Goal: Information Seeking & Learning: Learn about a topic

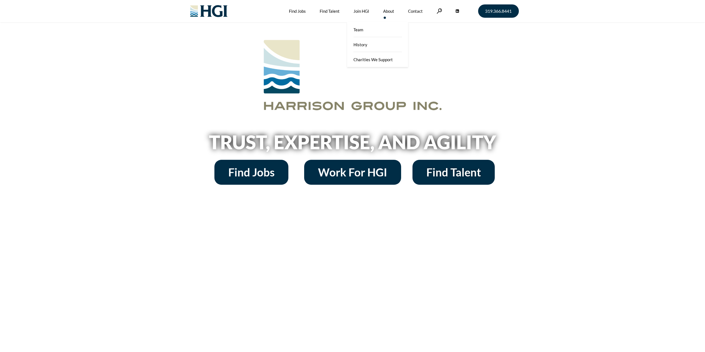
click at [388, 10] on link "About" at bounding box center [388, 11] width 11 height 22
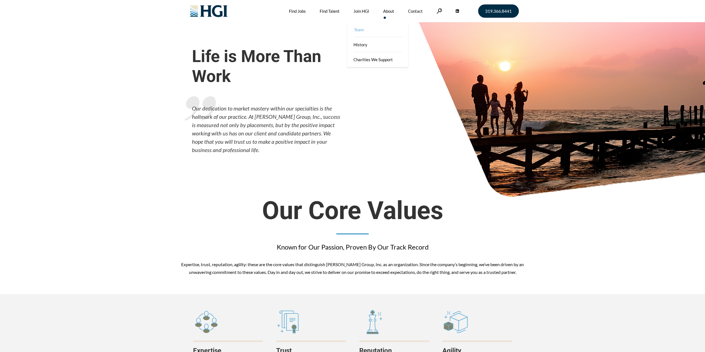
click at [374, 32] on link "Team" at bounding box center [378, 29] width 61 height 15
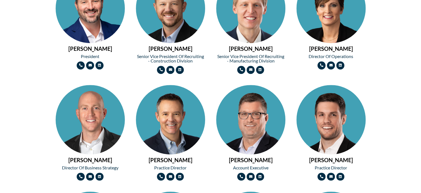
scroll to position [305, 0]
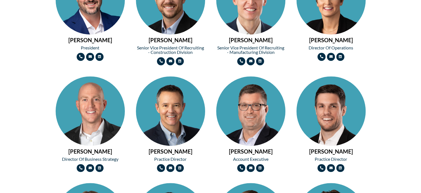
click at [179, 121] on img at bounding box center [170, 128] width 69 height 104
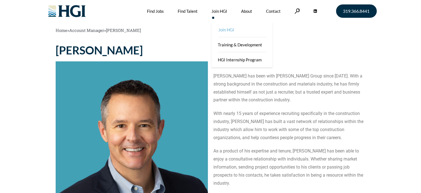
click at [212, 31] on li "Join HGI" at bounding box center [242, 29] width 61 height 15
click at [229, 30] on link "Join HGI" at bounding box center [242, 29] width 61 height 15
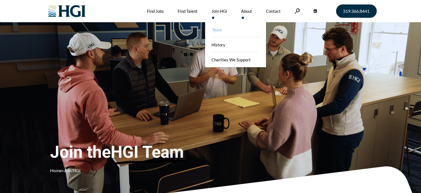
click at [233, 32] on link "Team" at bounding box center [236, 29] width 61 height 15
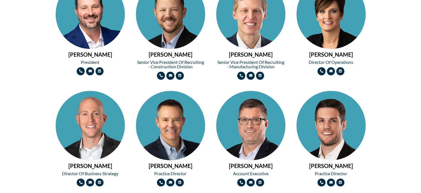
scroll to position [305, 0]
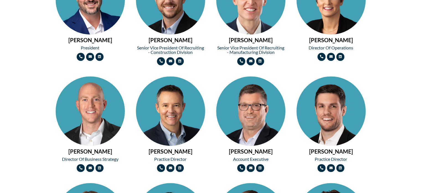
click at [330, 119] on img at bounding box center [331, 128] width 69 height 104
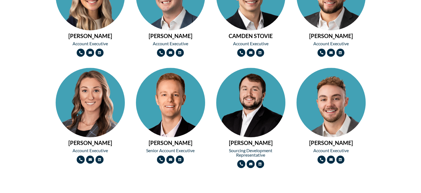
scroll to position [610, 0]
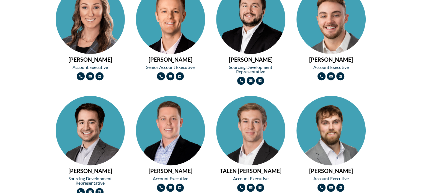
click at [255, 136] on img at bounding box center [250, 148] width 69 height 104
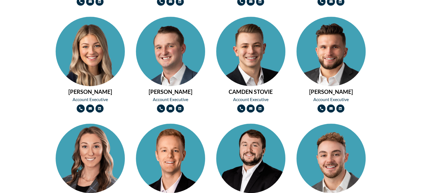
scroll to position [471, 0]
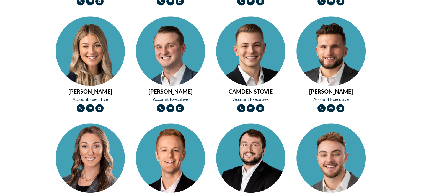
click at [259, 68] on img at bounding box center [250, 68] width 69 height 104
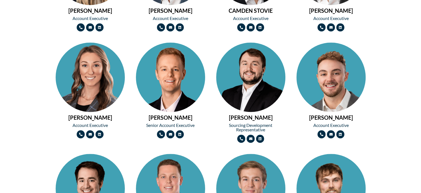
scroll to position [554, 0]
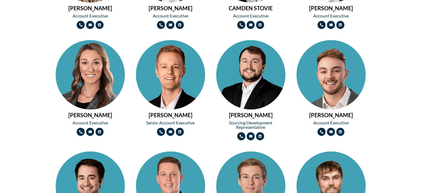
click at [334, 74] on img at bounding box center [331, 92] width 69 height 104
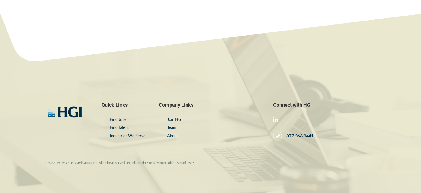
scroll to position [820, 0]
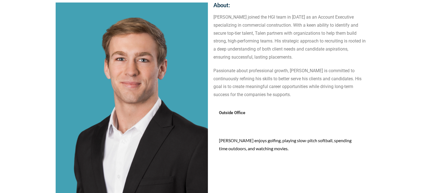
scroll to position [55, 0]
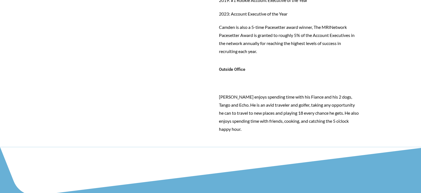
scroll to position [582, 0]
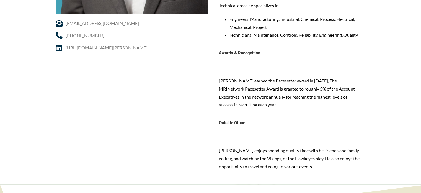
scroll to position [332, 0]
